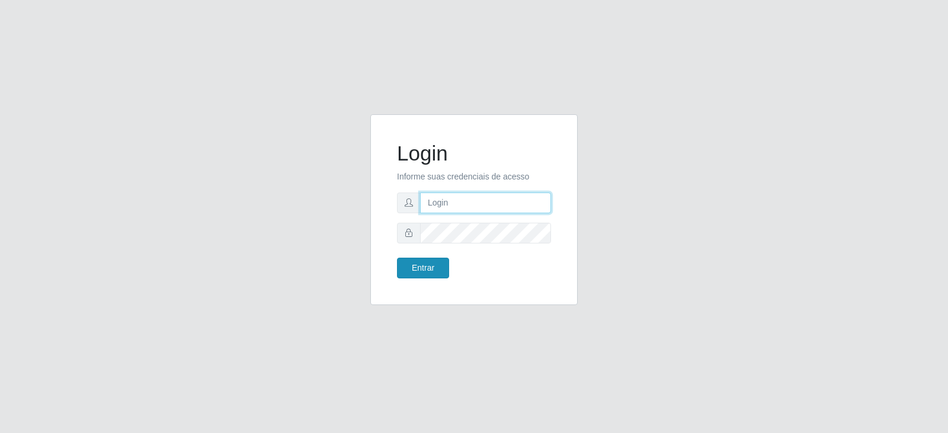
type input "[EMAIL_ADDRESS][DOMAIN_NAME]"
click at [425, 272] on button "Entrar" at bounding box center [423, 268] width 52 height 21
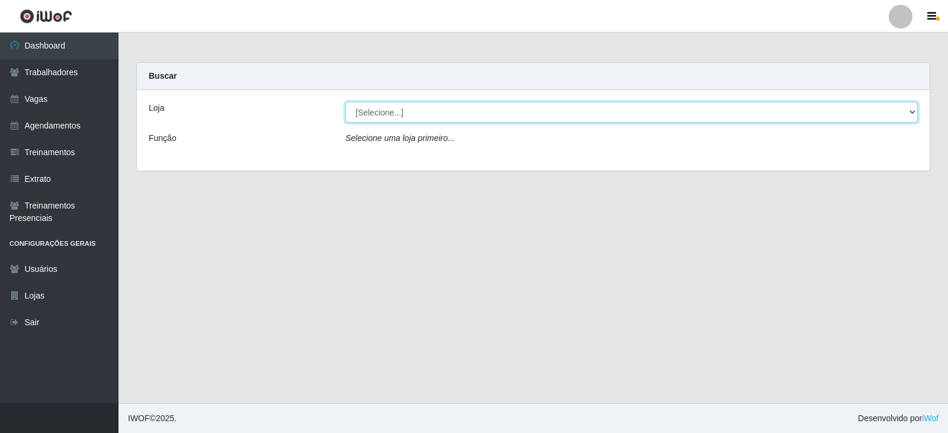
click at [424, 114] on select "[Selecione...] SuperFácil Atacado - Vale do Sol" at bounding box center [631, 112] width 572 height 21
select select "502"
click at [345, 102] on select "[Selecione...] SuperFácil Atacado - Vale do Sol" at bounding box center [631, 112] width 572 height 21
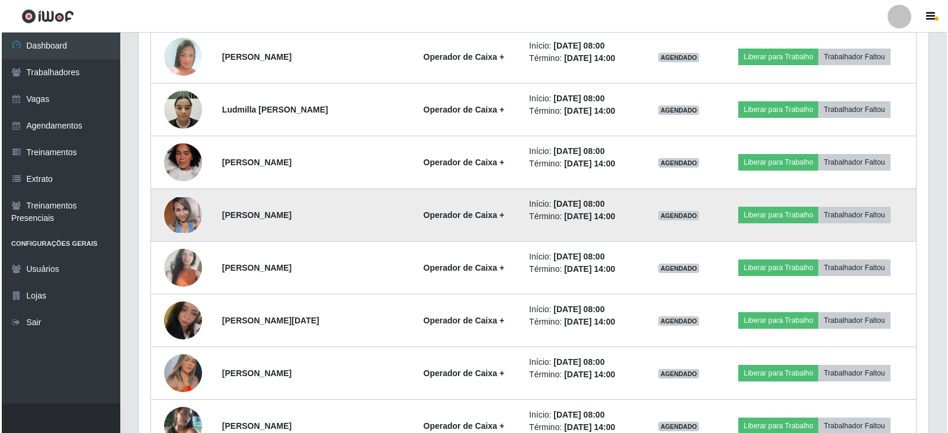
scroll to position [711, 0]
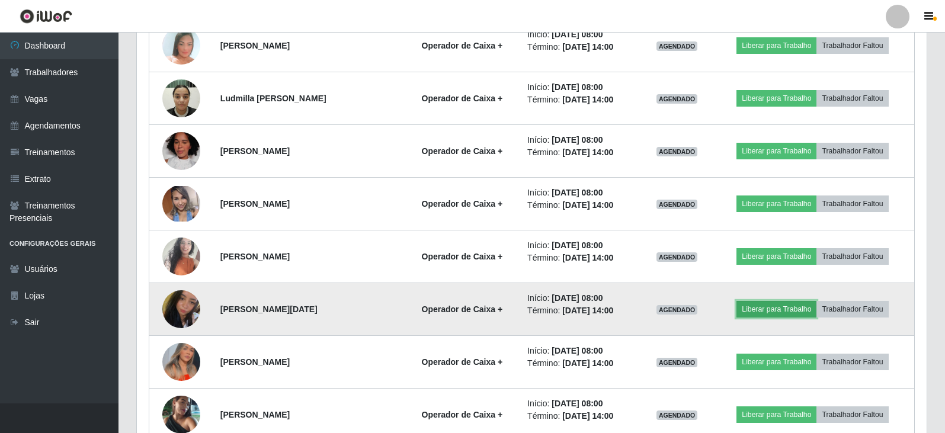
click at [776, 306] on button "Liberar para Trabalho" at bounding box center [776, 309] width 80 height 17
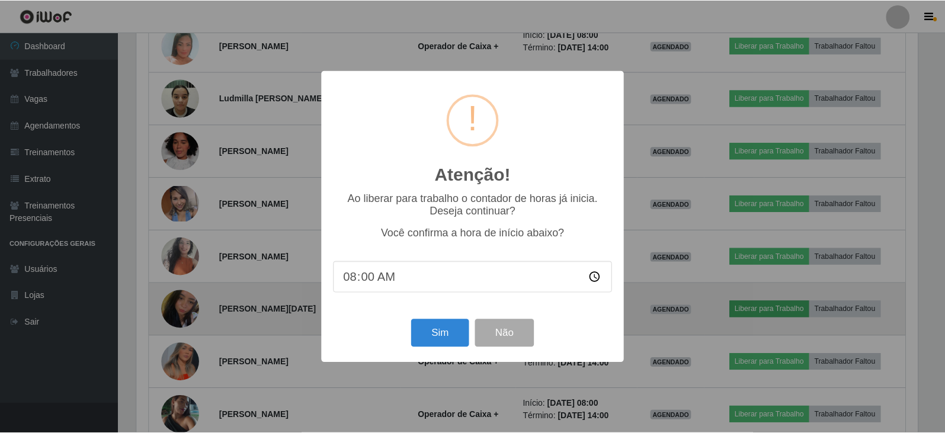
scroll to position [246, 784]
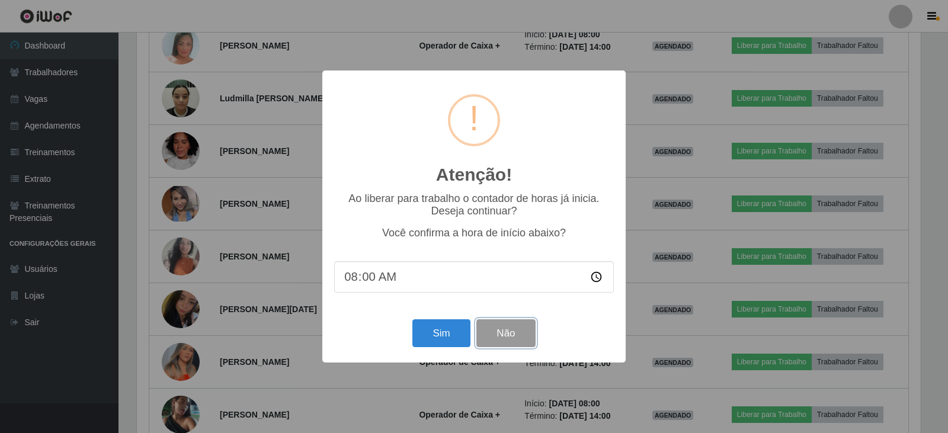
click at [521, 340] on button "Não" at bounding box center [505, 333] width 59 height 28
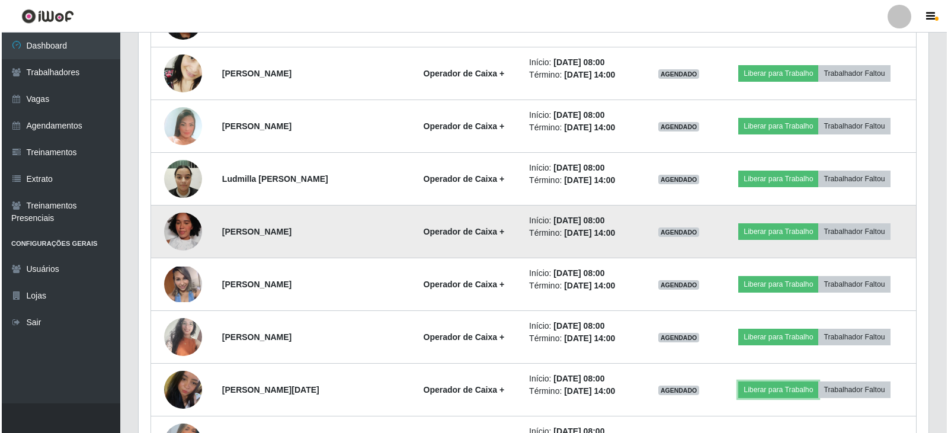
scroll to position [652, 0]
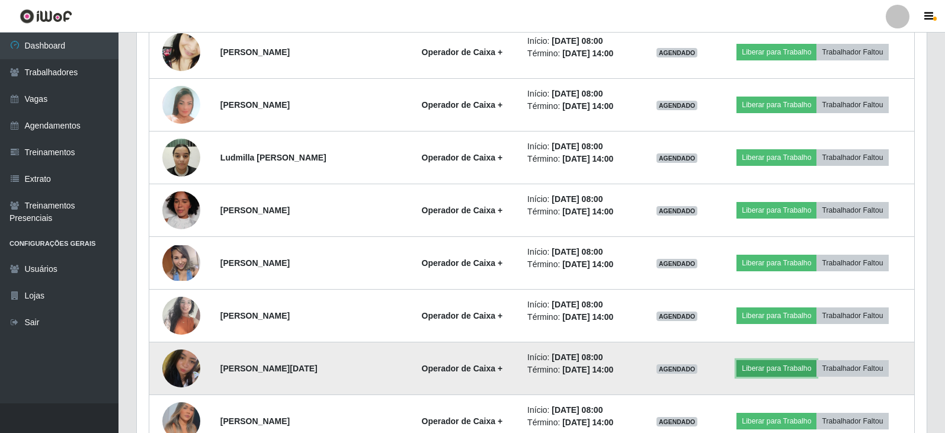
click at [767, 365] on button "Liberar para Trabalho" at bounding box center [776, 368] width 80 height 17
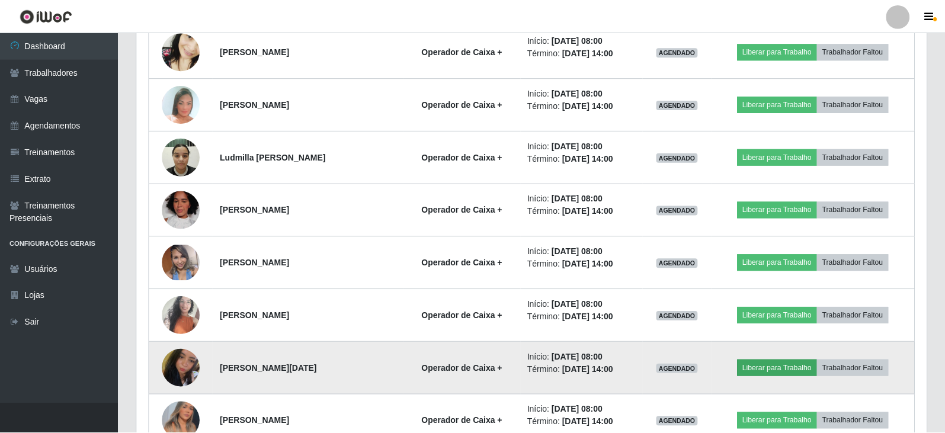
scroll to position [246, 784]
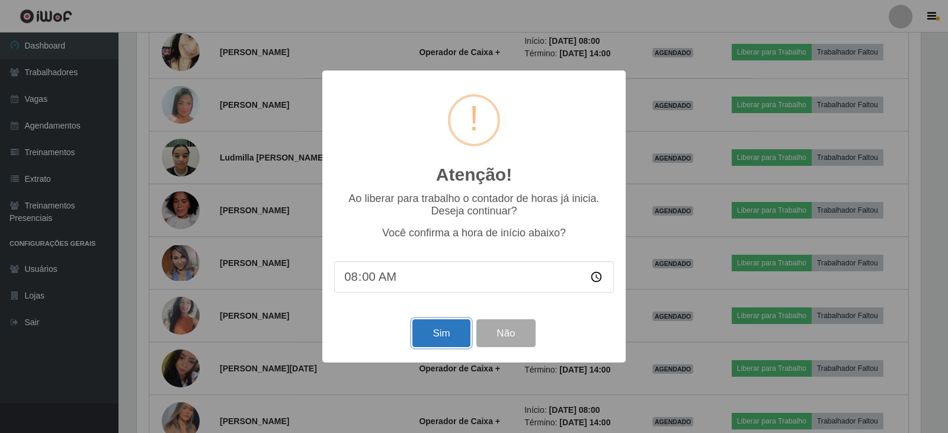
click at [438, 336] on button "Sim" at bounding box center [440, 333] width 57 height 28
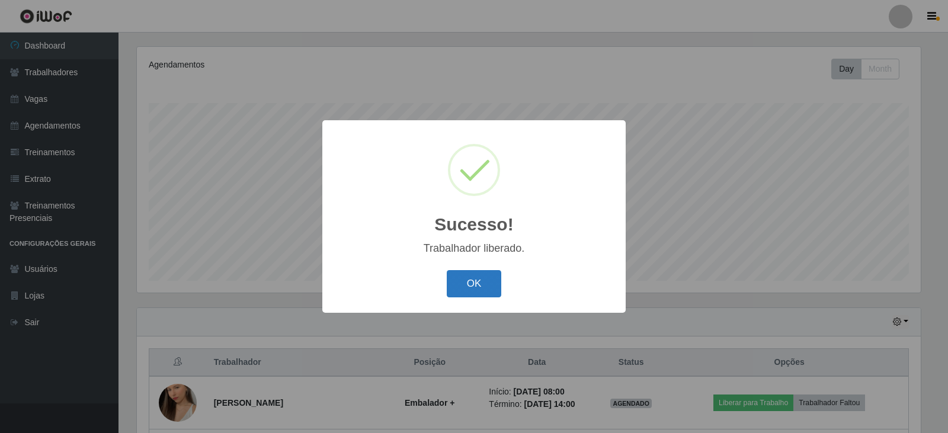
click at [472, 281] on button "OK" at bounding box center [474, 284] width 55 height 28
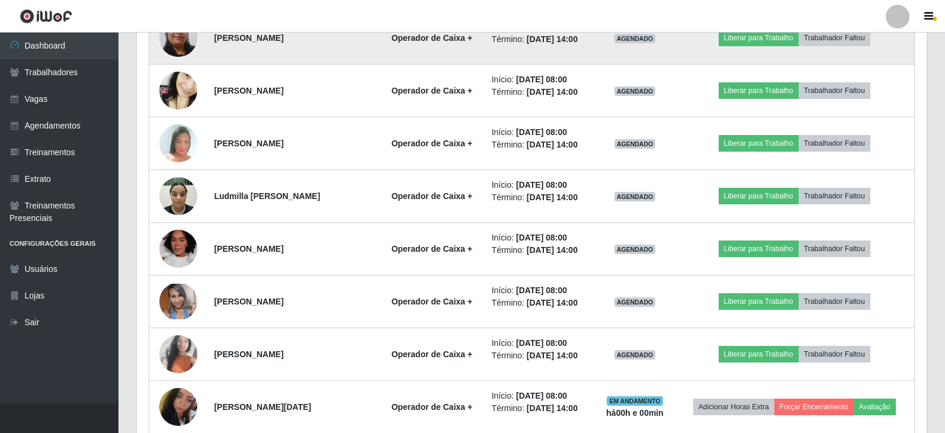
scroll to position [617, 0]
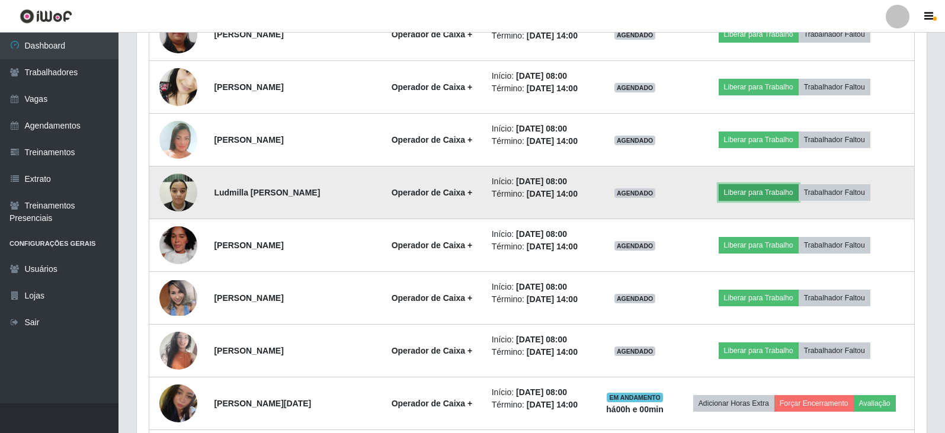
click at [736, 193] on button "Liberar para Trabalho" at bounding box center [759, 192] width 80 height 17
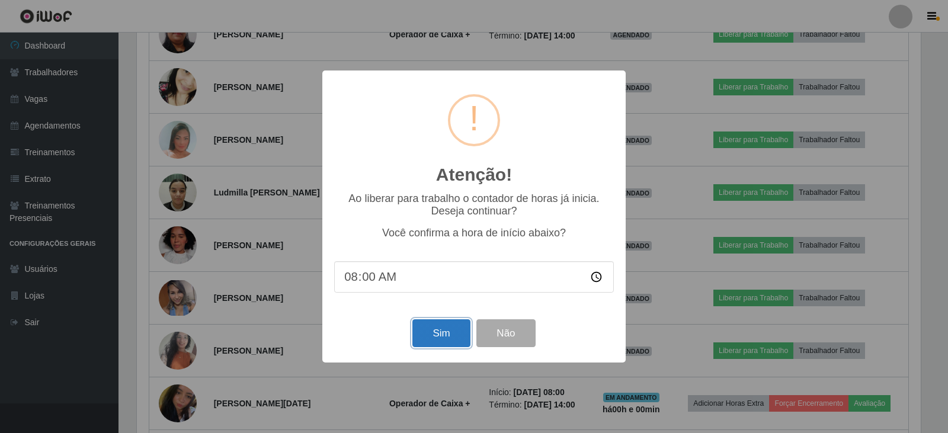
click at [430, 337] on button "Sim" at bounding box center [440, 333] width 57 height 28
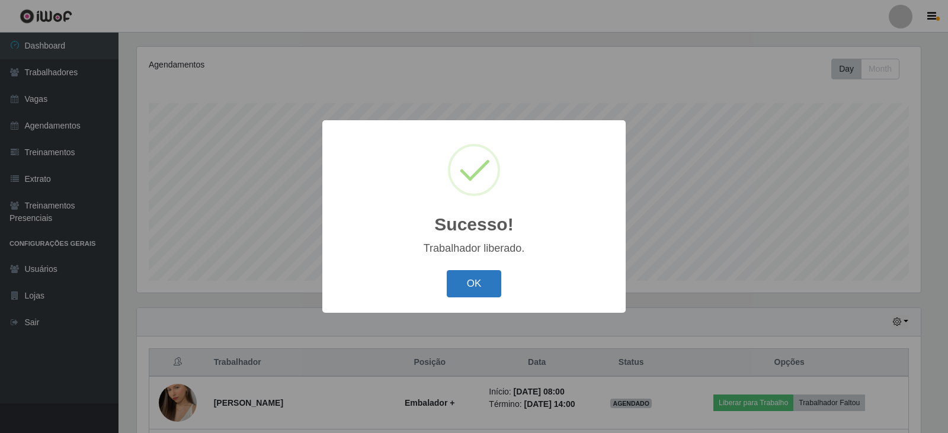
click at [465, 289] on button "OK" at bounding box center [474, 284] width 55 height 28
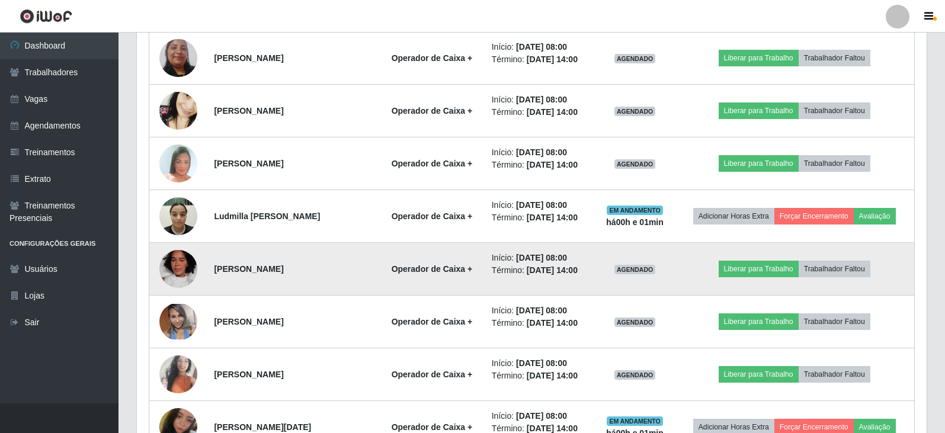
scroll to position [617, 0]
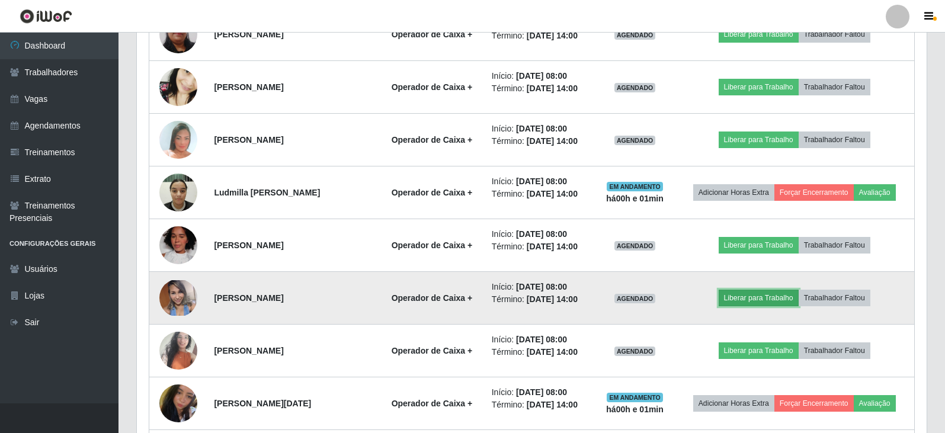
click at [754, 297] on button "Liberar para Trabalho" at bounding box center [759, 298] width 80 height 17
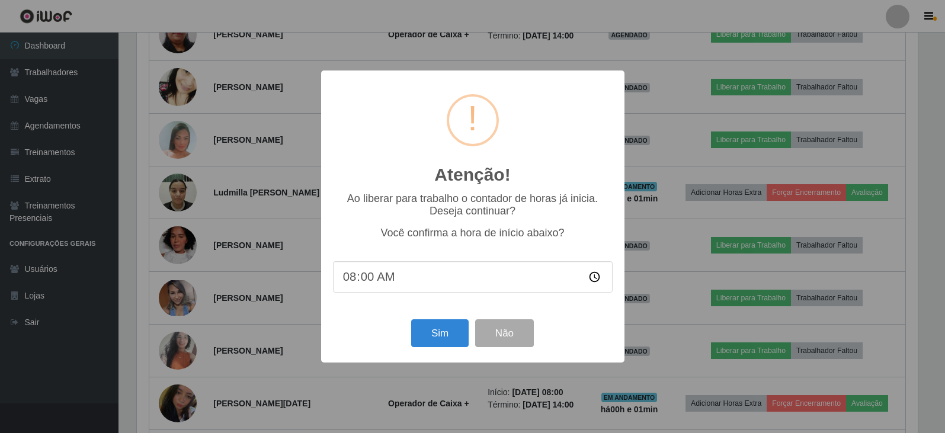
scroll to position [246, 784]
click at [453, 338] on button "Sim" at bounding box center [440, 333] width 57 height 28
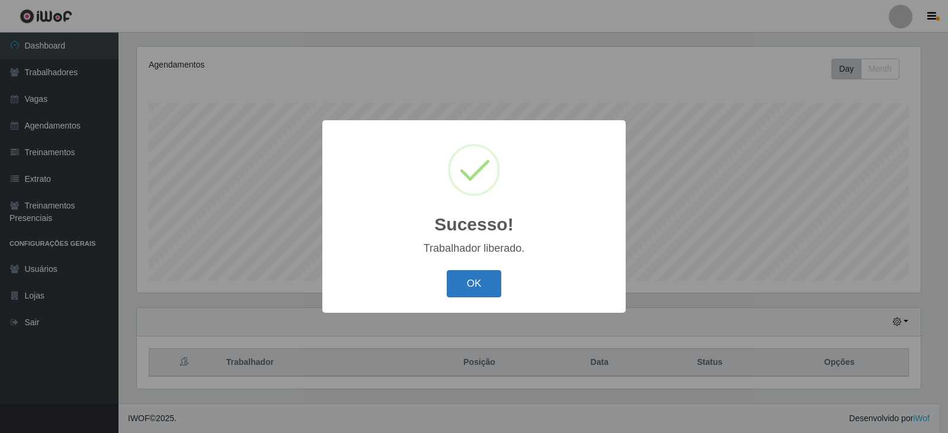
click at [474, 289] on button "OK" at bounding box center [474, 284] width 55 height 28
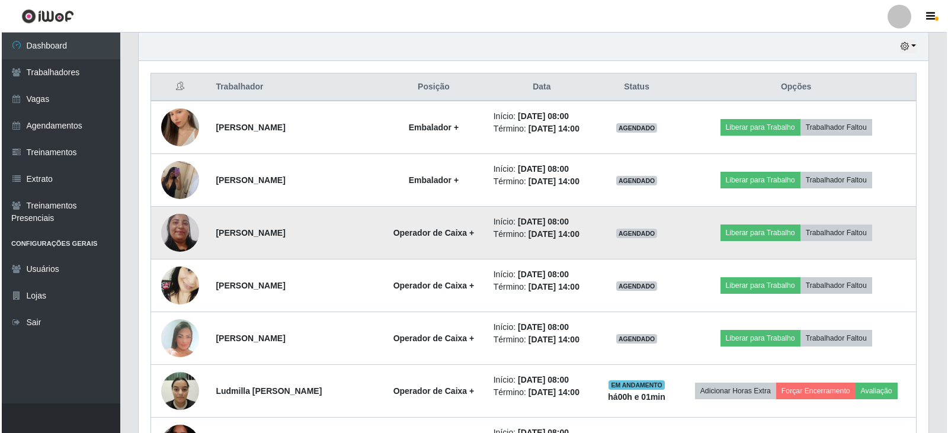
scroll to position [439, 0]
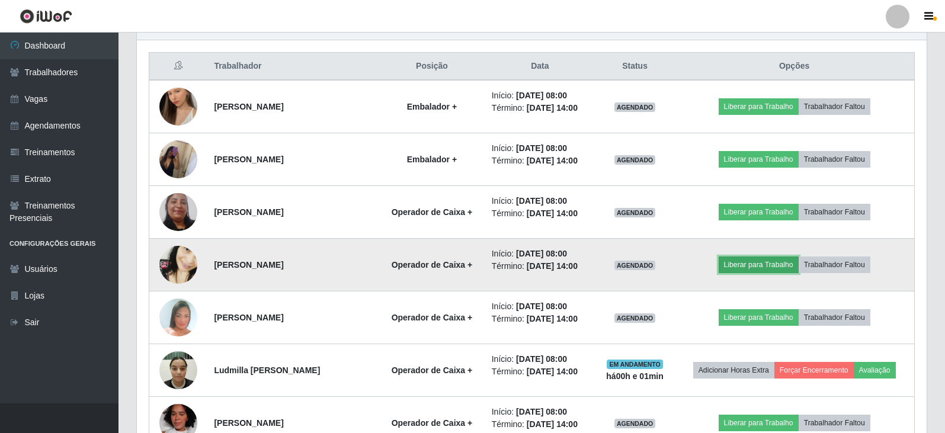
click at [758, 261] on button "Liberar para Trabalho" at bounding box center [759, 265] width 80 height 17
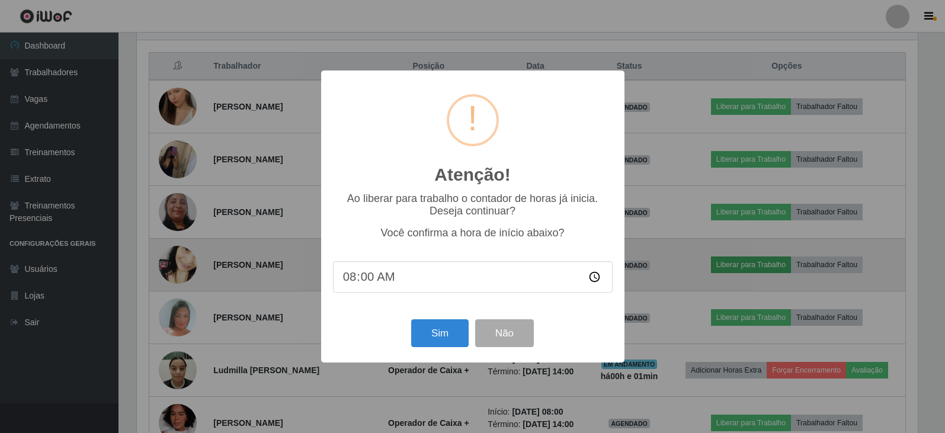
scroll to position [246, 784]
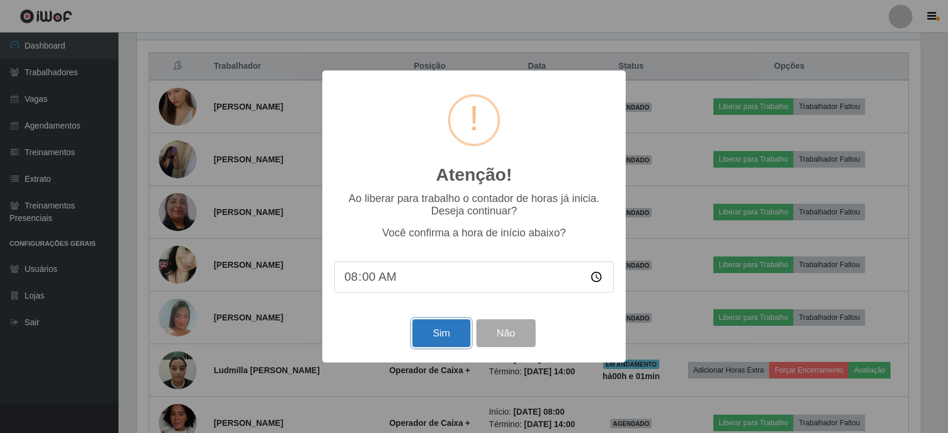
click at [437, 335] on button "Sim" at bounding box center [440, 333] width 57 height 28
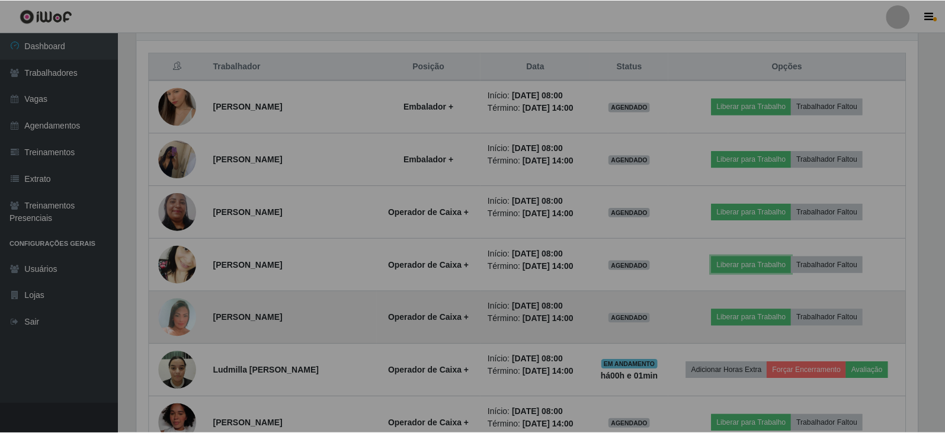
scroll to position [0, 0]
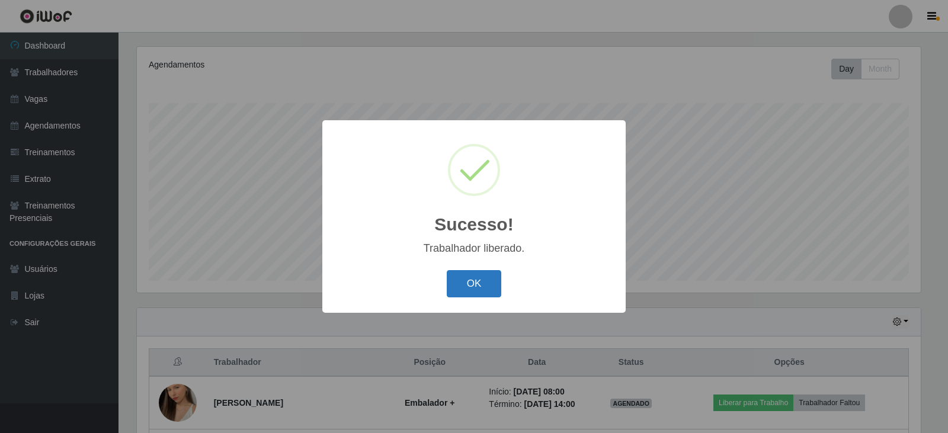
click at [481, 285] on button "OK" at bounding box center [474, 284] width 55 height 28
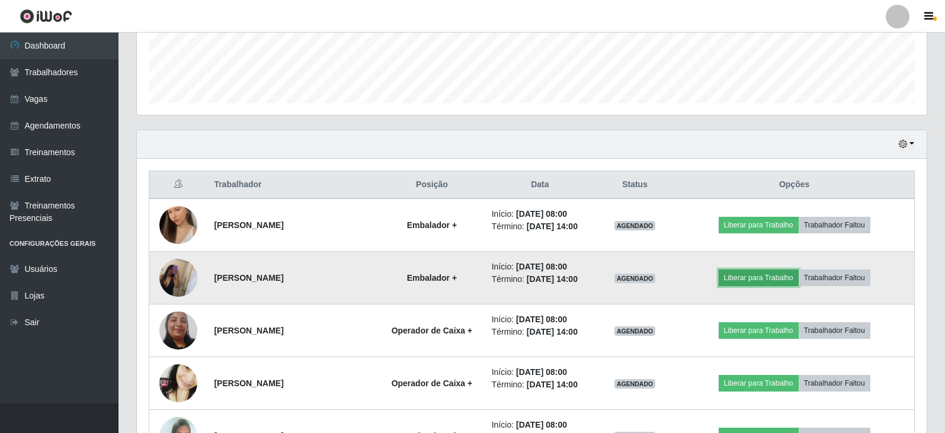
click at [742, 278] on button "Liberar para Trabalho" at bounding box center [759, 278] width 80 height 17
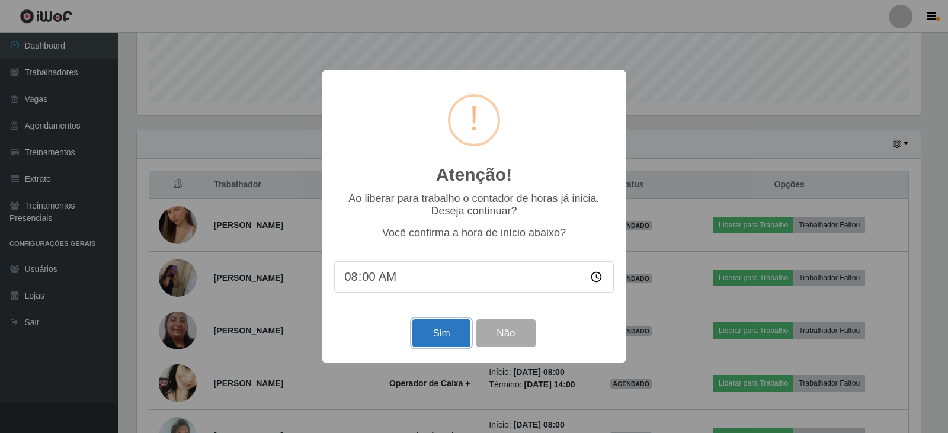
click at [450, 331] on button "Sim" at bounding box center [440, 333] width 57 height 28
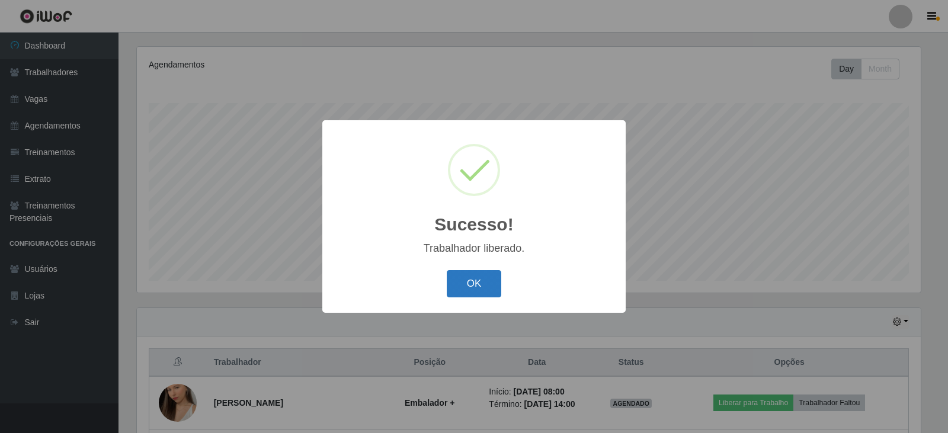
click at [489, 281] on button "OK" at bounding box center [474, 284] width 55 height 28
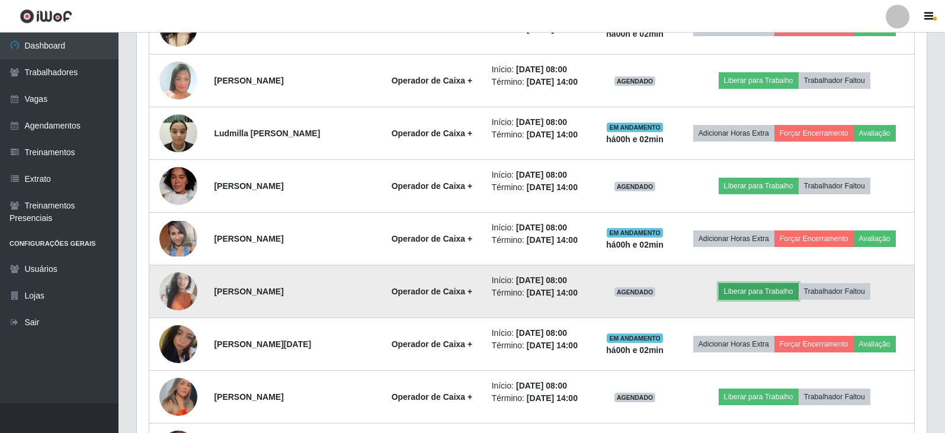
click at [755, 293] on button "Liberar para Trabalho" at bounding box center [759, 291] width 80 height 17
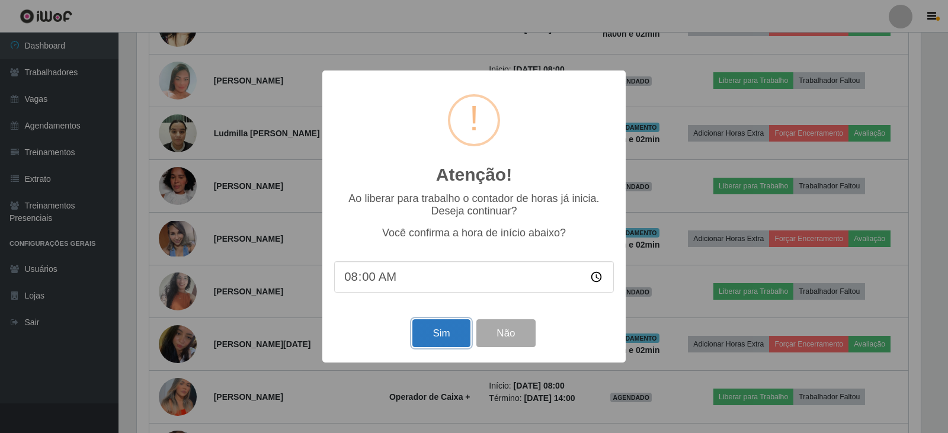
click at [446, 339] on button "Sim" at bounding box center [440, 333] width 57 height 28
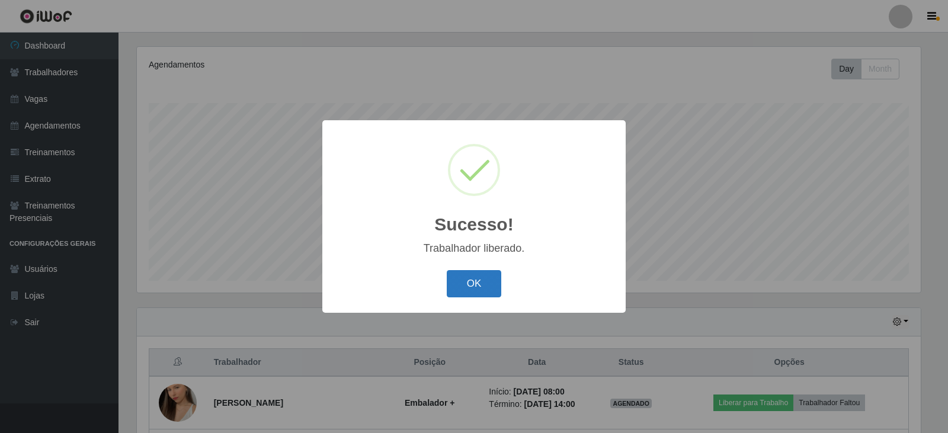
click at [476, 278] on button "OK" at bounding box center [474, 284] width 55 height 28
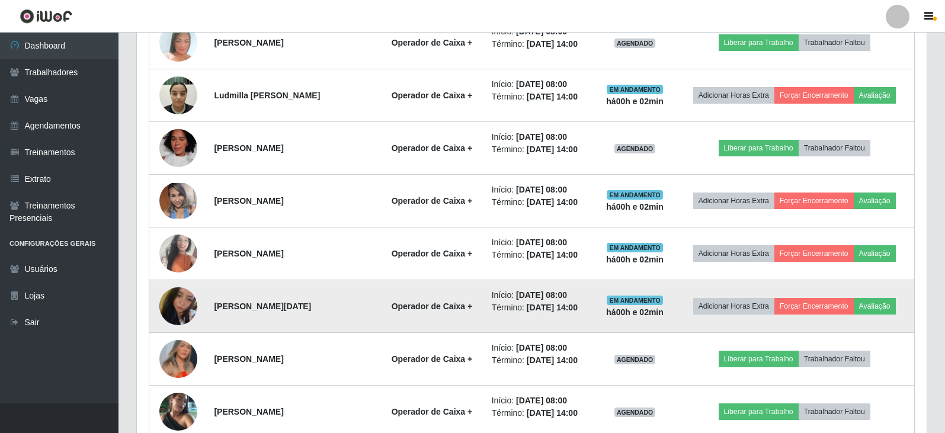
scroll to position [735, 0]
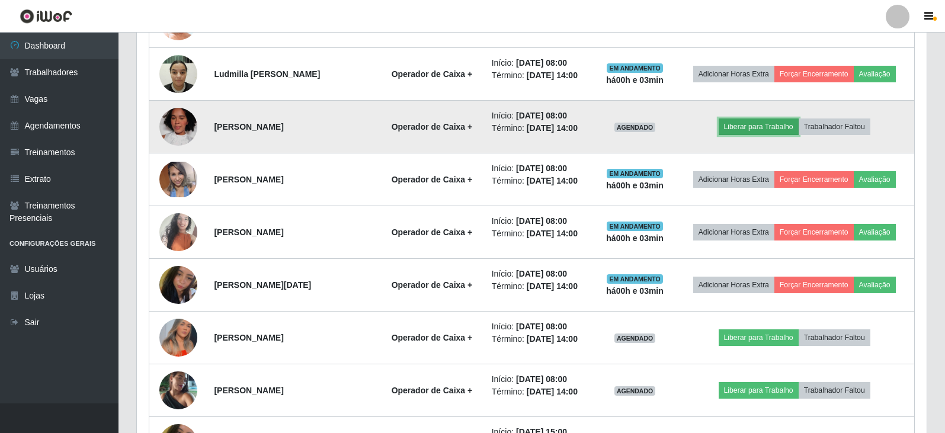
click at [745, 129] on button "Liberar para Trabalho" at bounding box center [759, 127] width 80 height 17
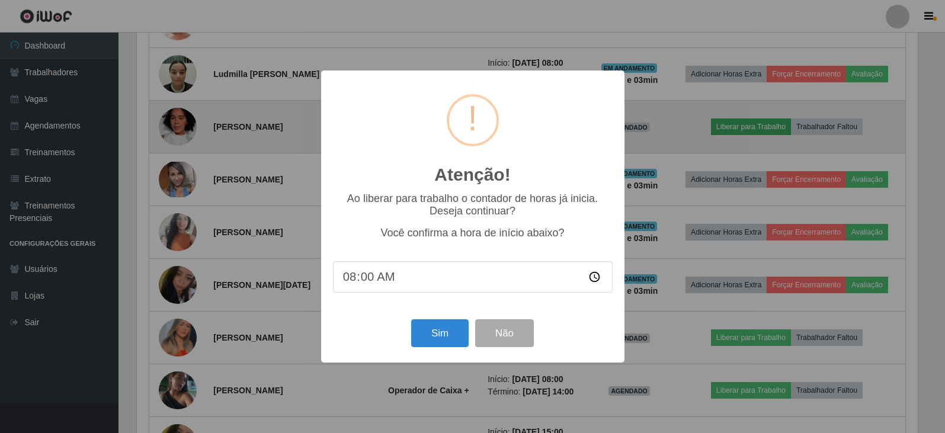
scroll to position [246, 784]
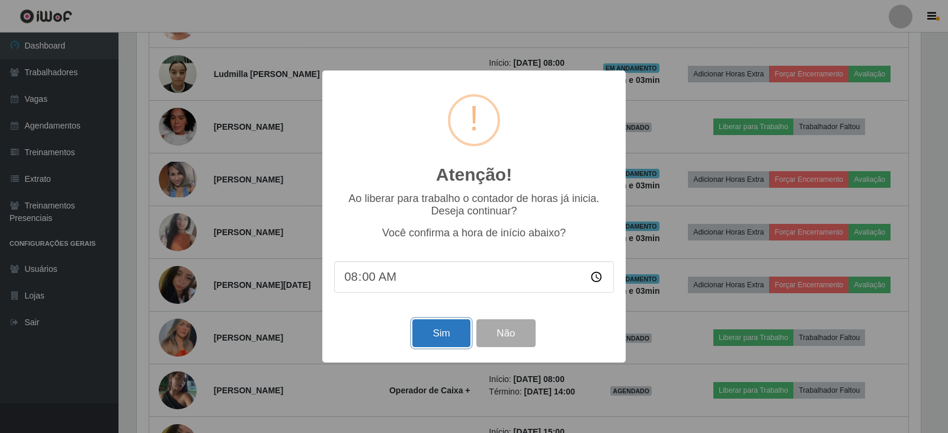
click at [444, 333] on button "Sim" at bounding box center [440, 333] width 57 height 28
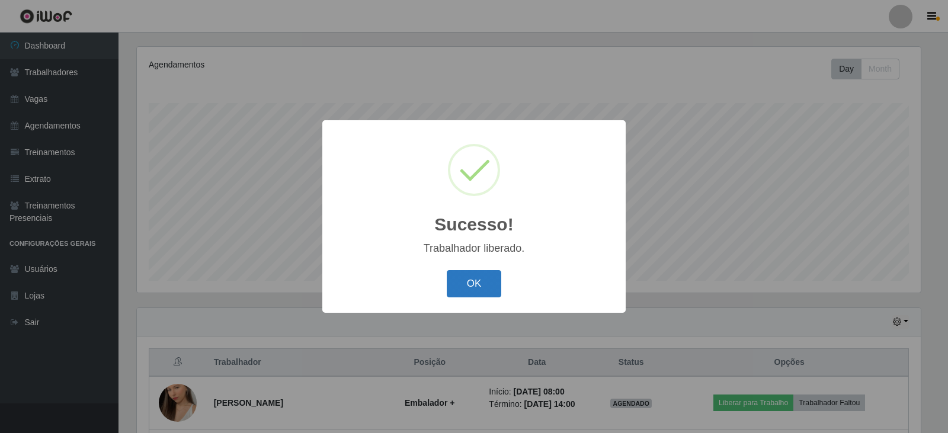
click at [466, 280] on button "OK" at bounding box center [474, 284] width 55 height 28
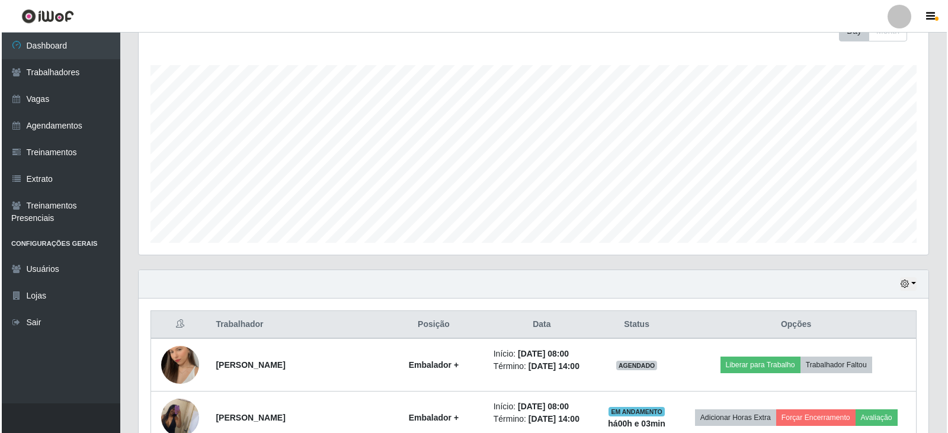
scroll to position [202, 0]
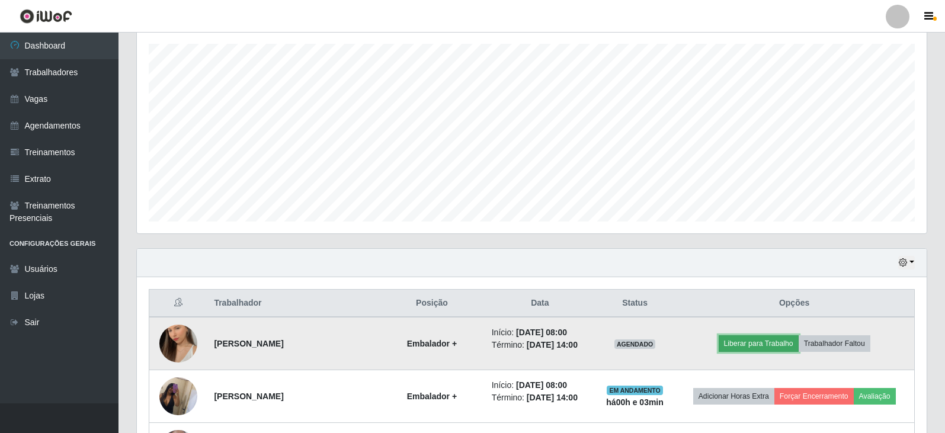
click at [760, 342] on button "Liberar para Trabalho" at bounding box center [759, 343] width 80 height 17
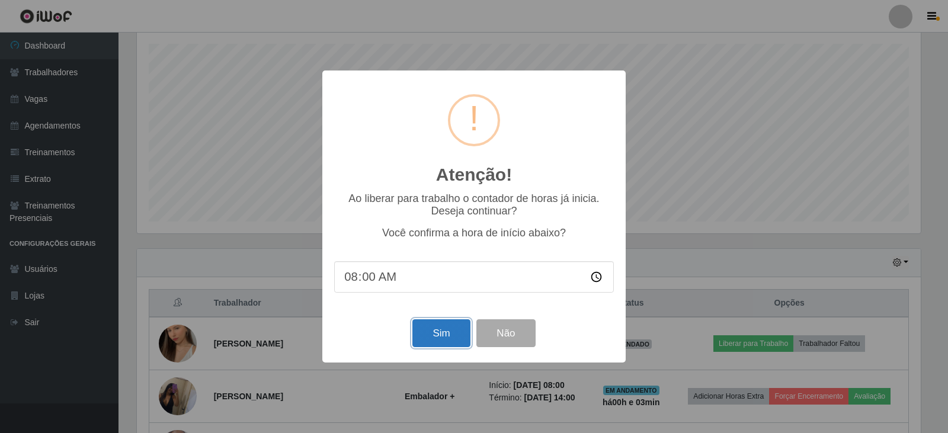
click at [445, 334] on button "Sim" at bounding box center [440, 333] width 57 height 28
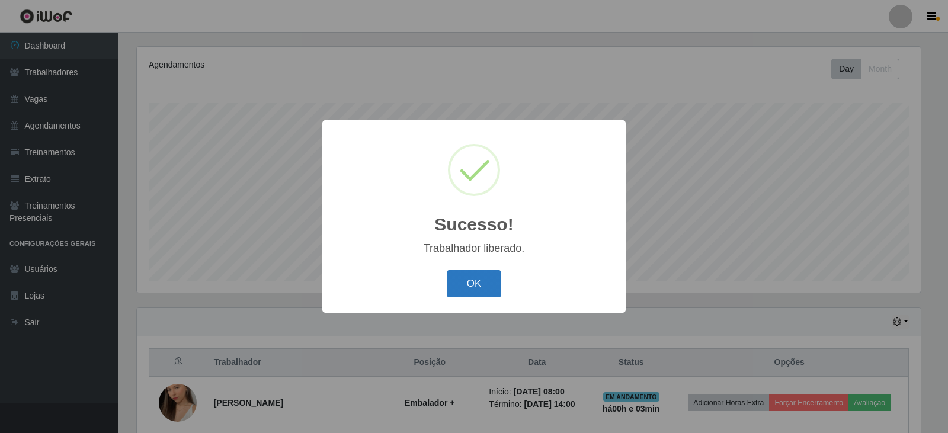
click at [468, 287] on button "OK" at bounding box center [474, 284] width 55 height 28
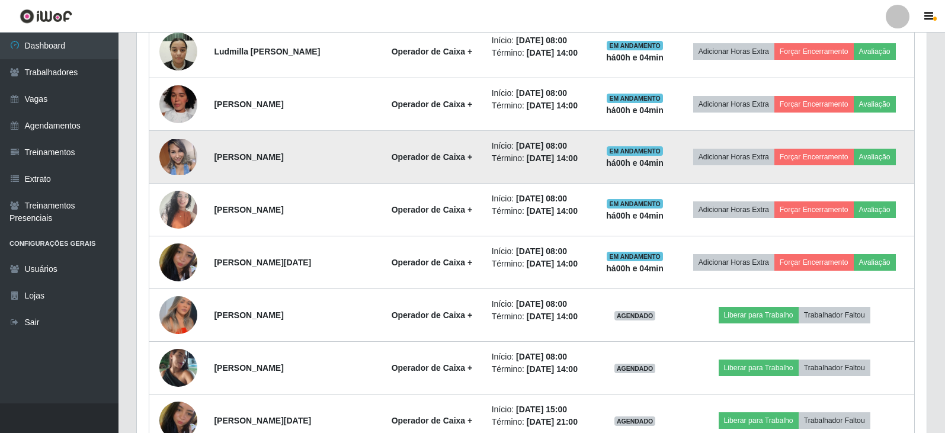
scroll to position [795, 0]
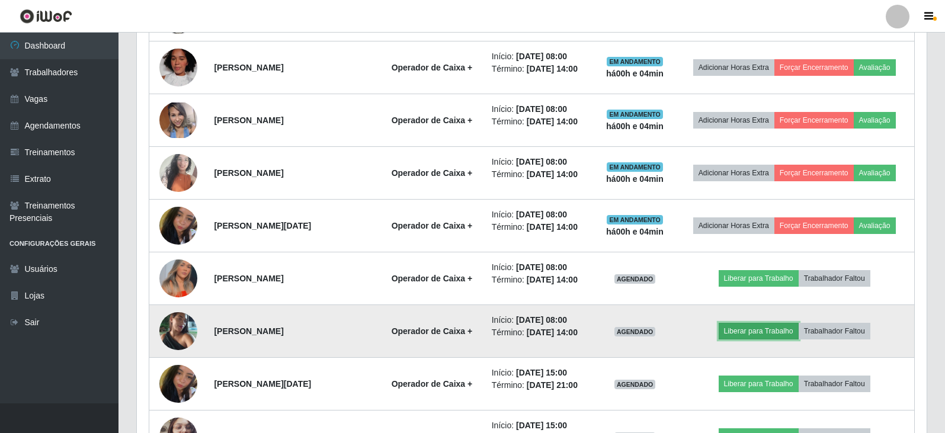
click at [753, 330] on button "Liberar para Trabalho" at bounding box center [759, 331] width 80 height 17
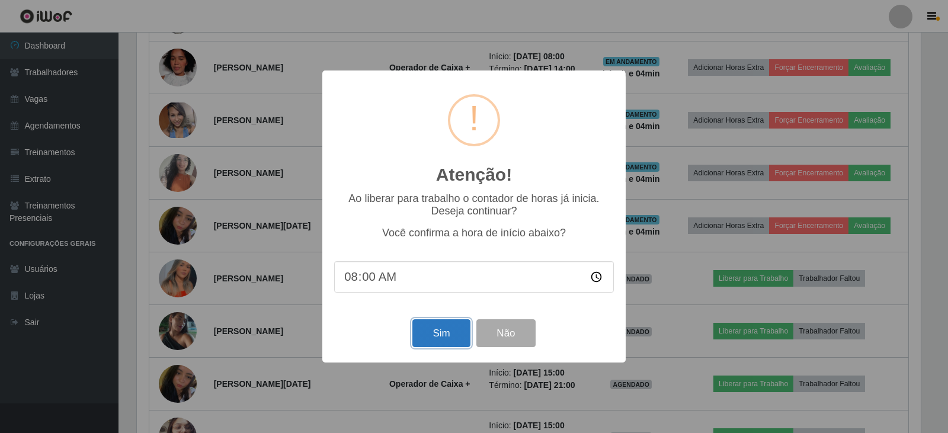
click at [438, 335] on button "Sim" at bounding box center [440, 333] width 57 height 28
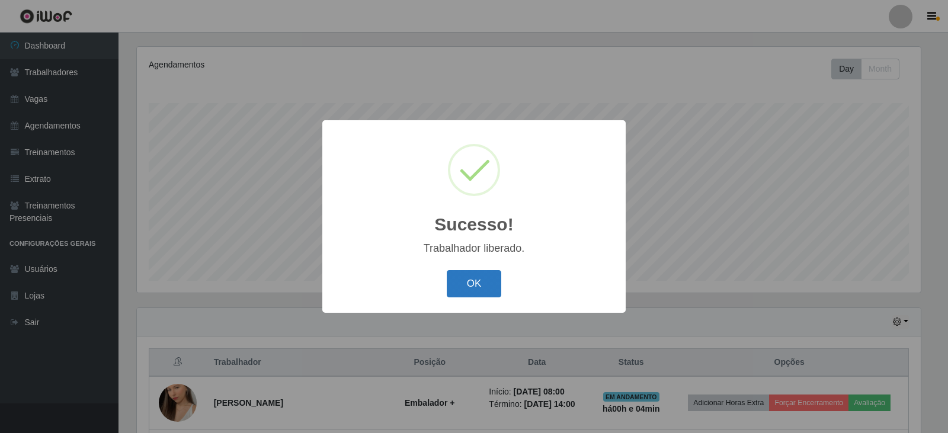
click at [482, 283] on button "OK" at bounding box center [474, 284] width 55 height 28
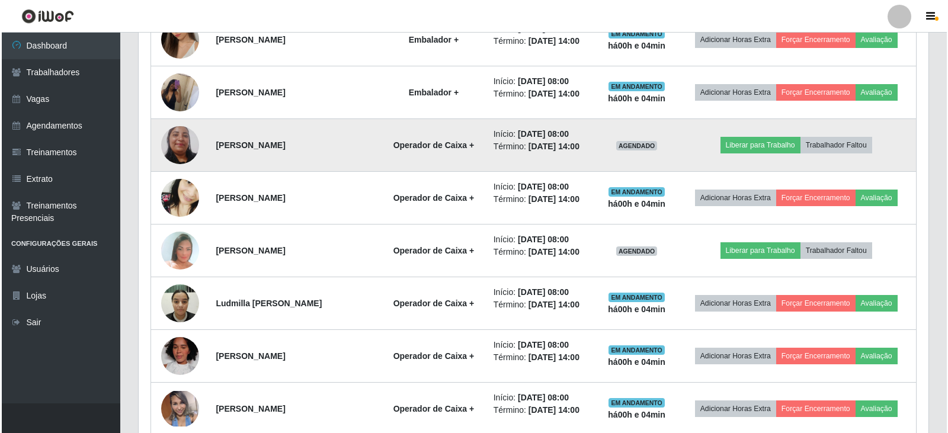
scroll to position [558, 0]
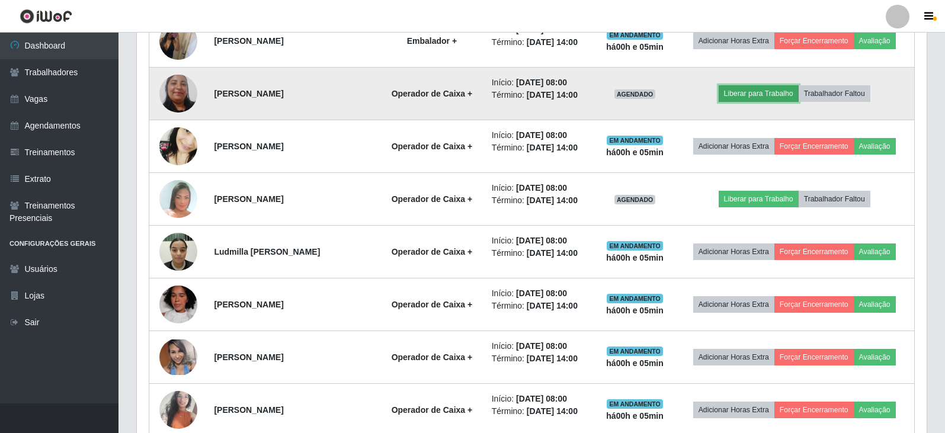
click at [762, 94] on button "Liberar para Trabalho" at bounding box center [759, 93] width 80 height 17
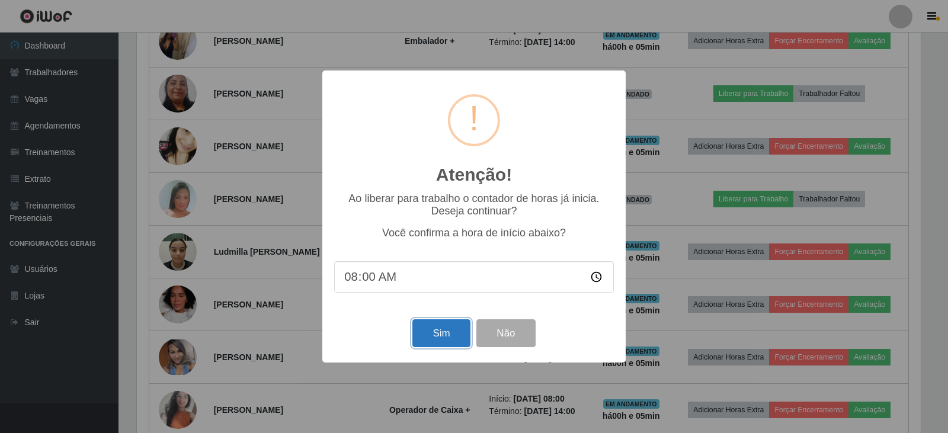
click at [441, 333] on button "Sim" at bounding box center [440, 333] width 57 height 28
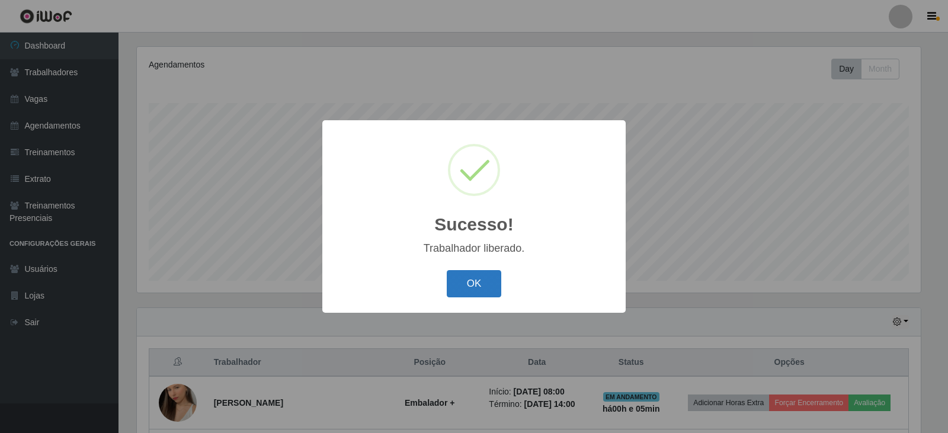
click at [487, 280] on button "OK" at bounding box center [474, 284] width 55 height 28
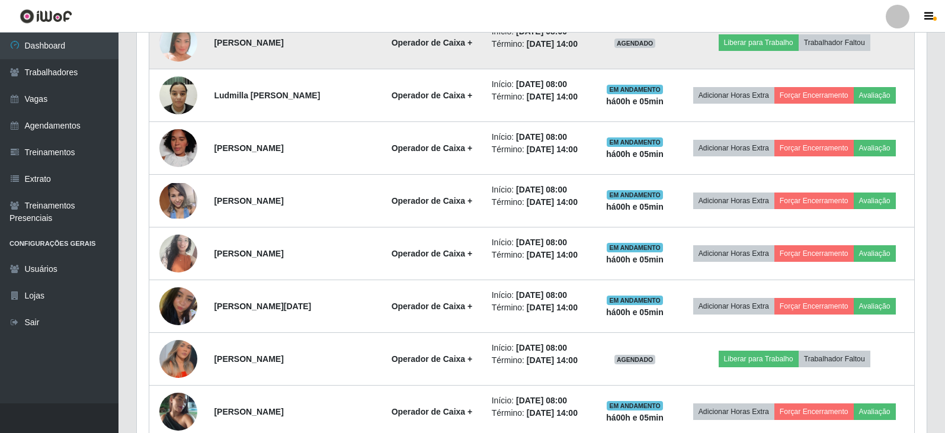
scroll to position [735, 0]
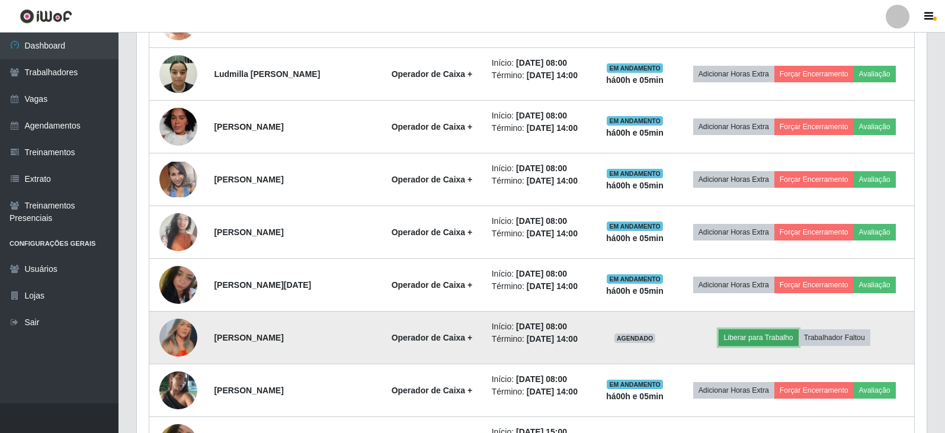
click at [740, 334] on button "Liberar para Trabalho" at bounding box center [759, 337] width 80 height 17
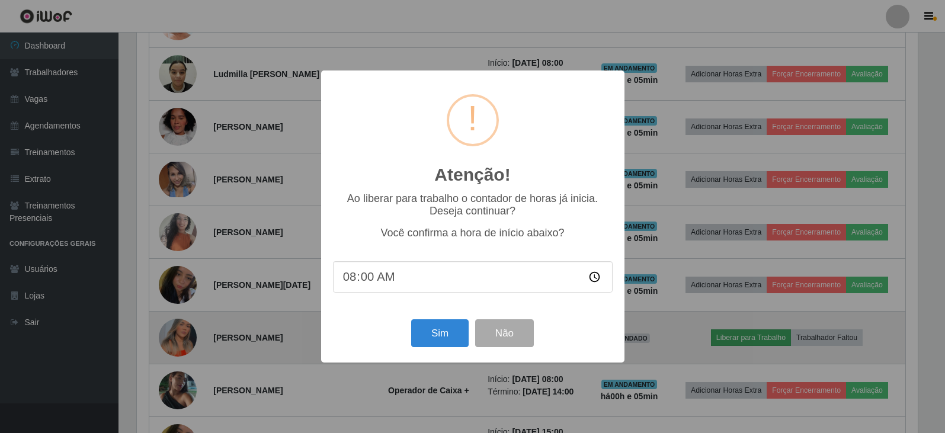
scroll to position [246, 784]
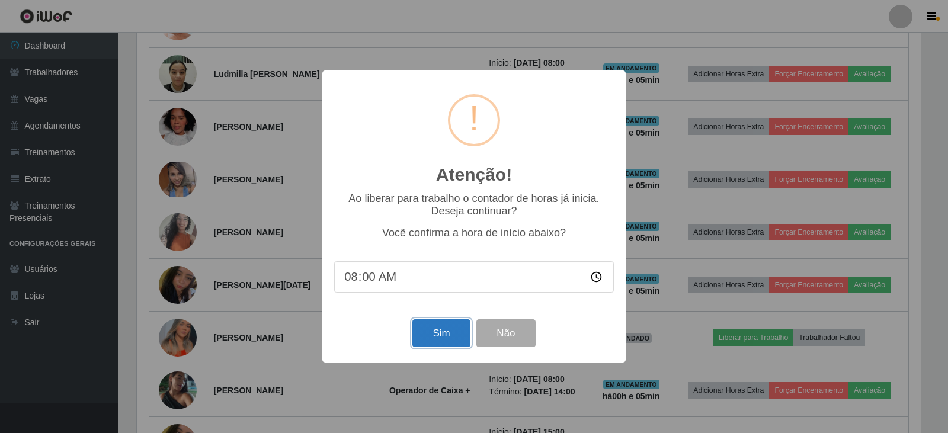
click at [430, 337] on button "Sim" at bounding box center [440, 333] width 57 height 28
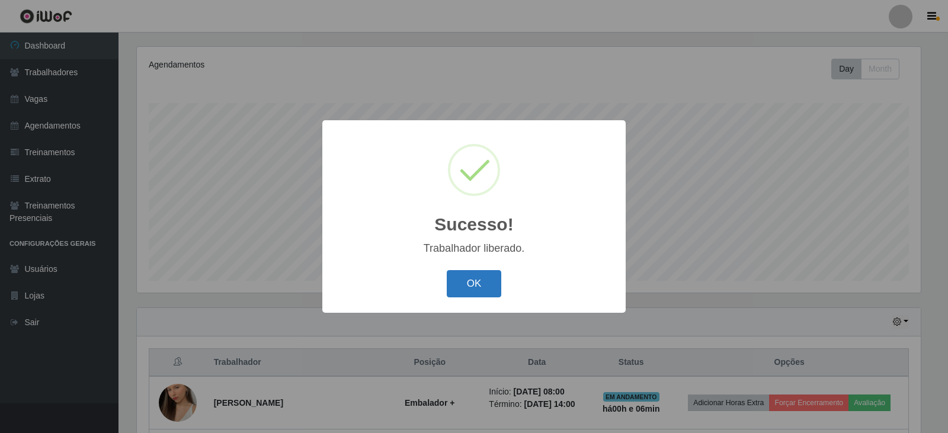
click at [480, 288] on button "OK" at bounding box center [474, 284] width 55 height 28
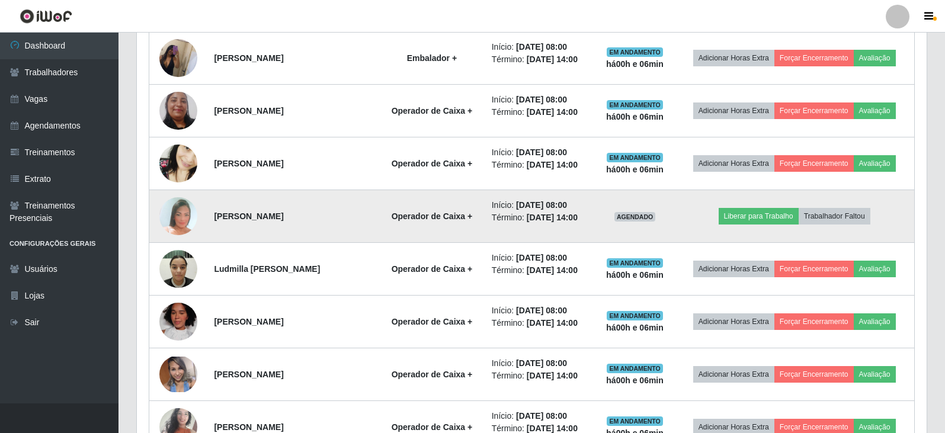
scroll to position [617, 0]
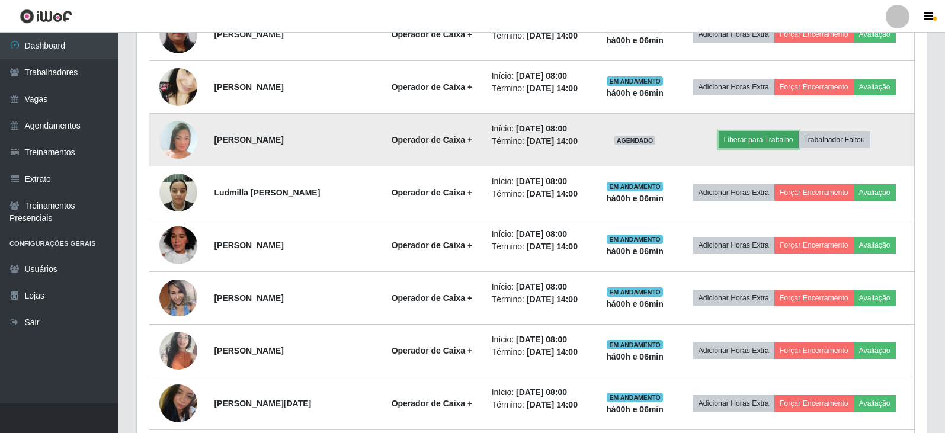
click at [757, 140] on button "Liberar para Trabalho" at bounding box center [759, 140] width 80 height 17
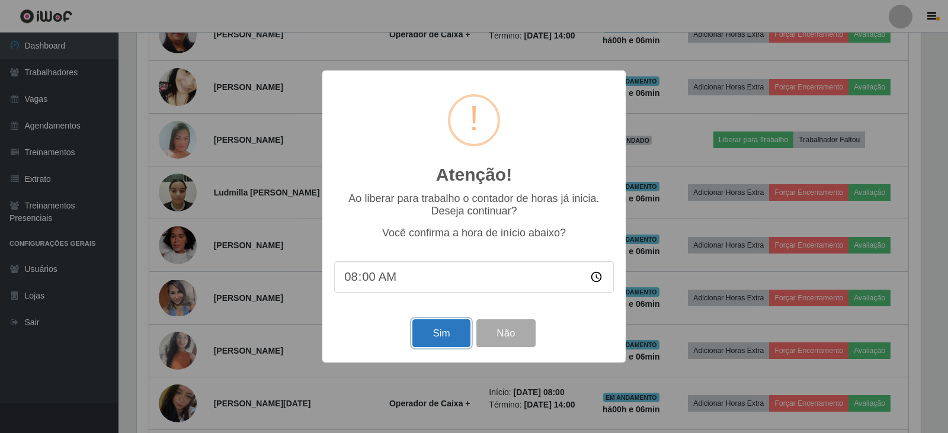
click at [438, 329] on button "Sim" at bounding box center [440, 333] width 57 height 28
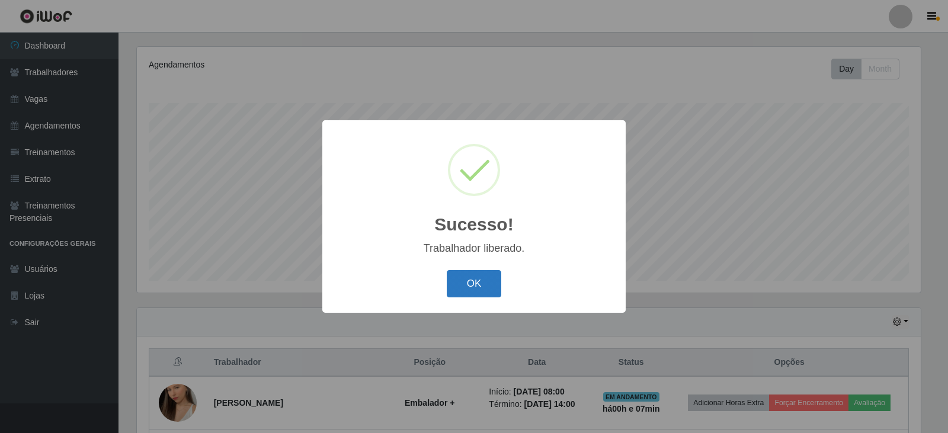
click at [481, 276] on button "OK" at bounding box center [474, 284] width 55 height 28
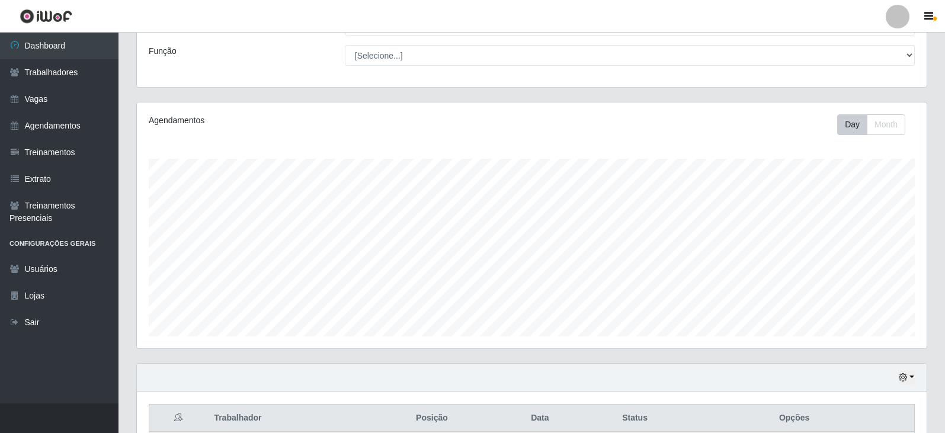
scroll to position [84, 0]
